Goal: Communication & Community: Answer question/provide support

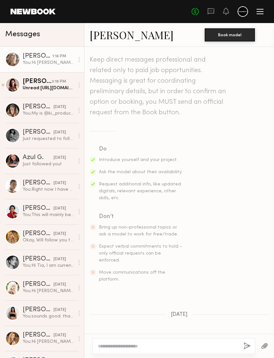
scroll to position [657, 0]
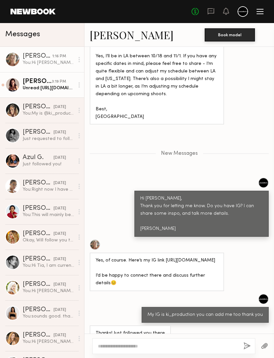
click at [36, 83] on div "Sofi S." at bounding box center [37, 81] width 29 height 7
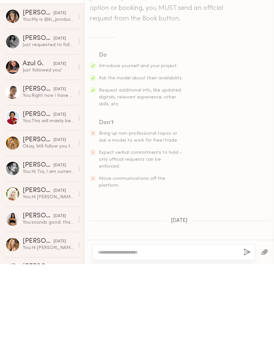
scroll to position [325, 0]
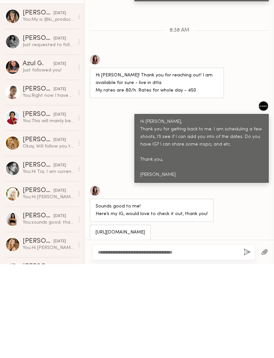
type textarea "**********"
click at [247, 342] on button "button" at bounding box center [247, 346] width 7 height 8
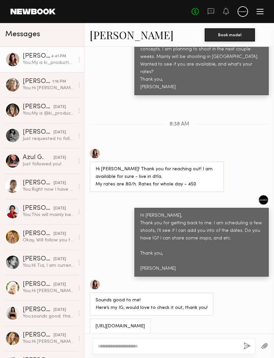
scroll to position [393, 0]
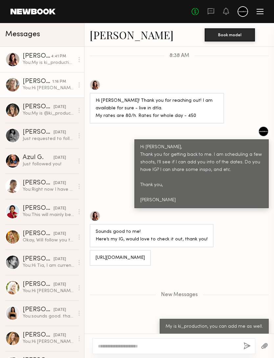
click at [34, 88] on div "You: Hi Olay, Thank you for letting me know. Do you have IG? I can share some i…" at bounding box center [49, 88] width 52 height 6
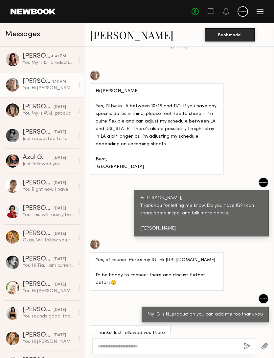
scroll to position [607, 0]
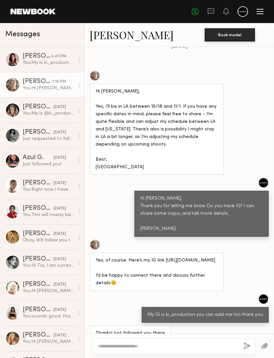
click at [213, 342] on textarea at bounding box center [168, 345] width 140 height 7
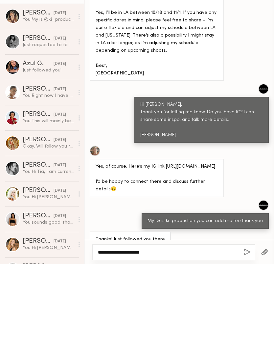
type textarea "**********"
click at [250, 342] on button "button" at bounding box center [247, 346] width 7 height 8
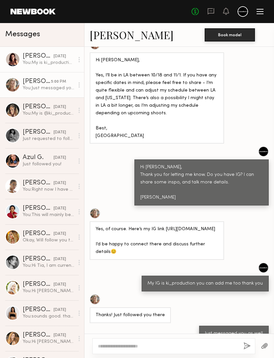
click at [54, 57] on div "yesterday" at bounding box center [60, 56] width 12 height 6
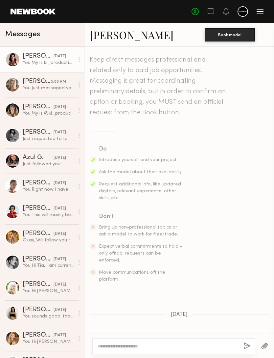
click at [107, 35] on link "Sofi S." at bounding box center [132, 35] width 84 height 14
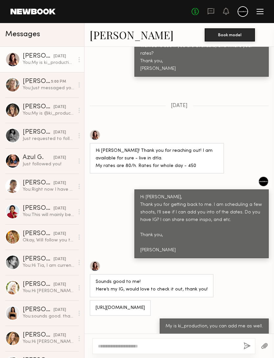
scroll to position [343, 0]
